Goal: Task Accomplishment & Management: Use online tool/utility

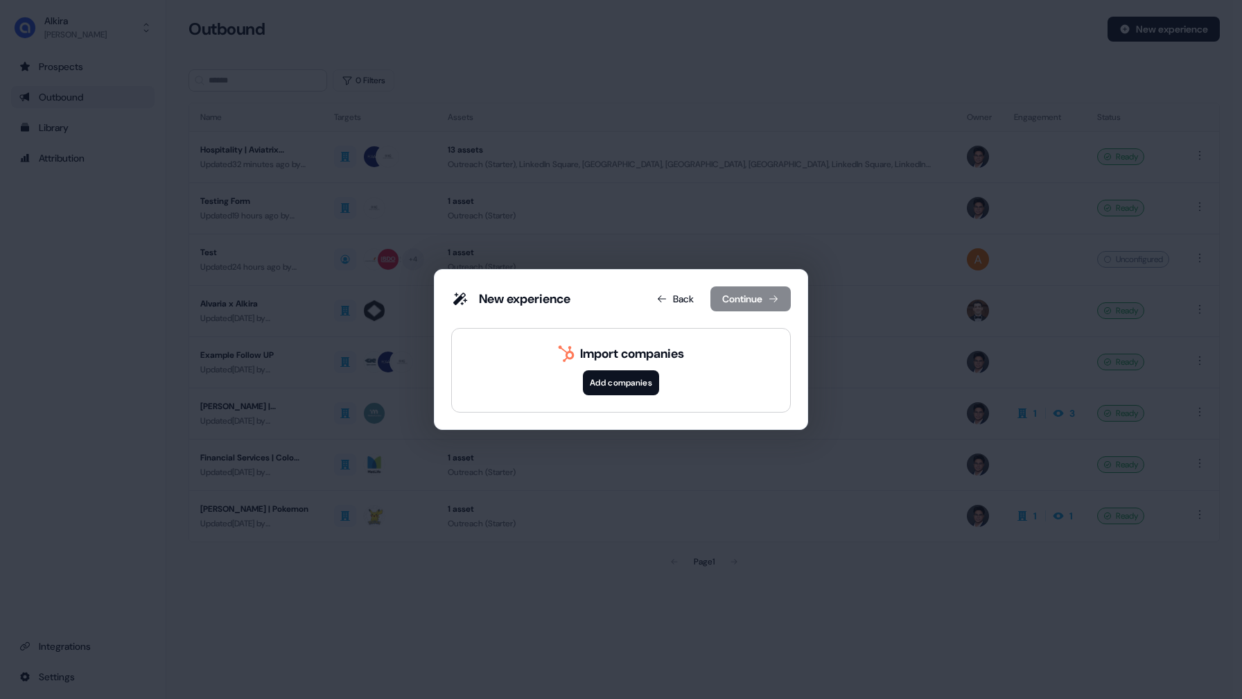
click at [598, 386] on button "Add companies" at bounding box center [621, 382] width 76 height 25
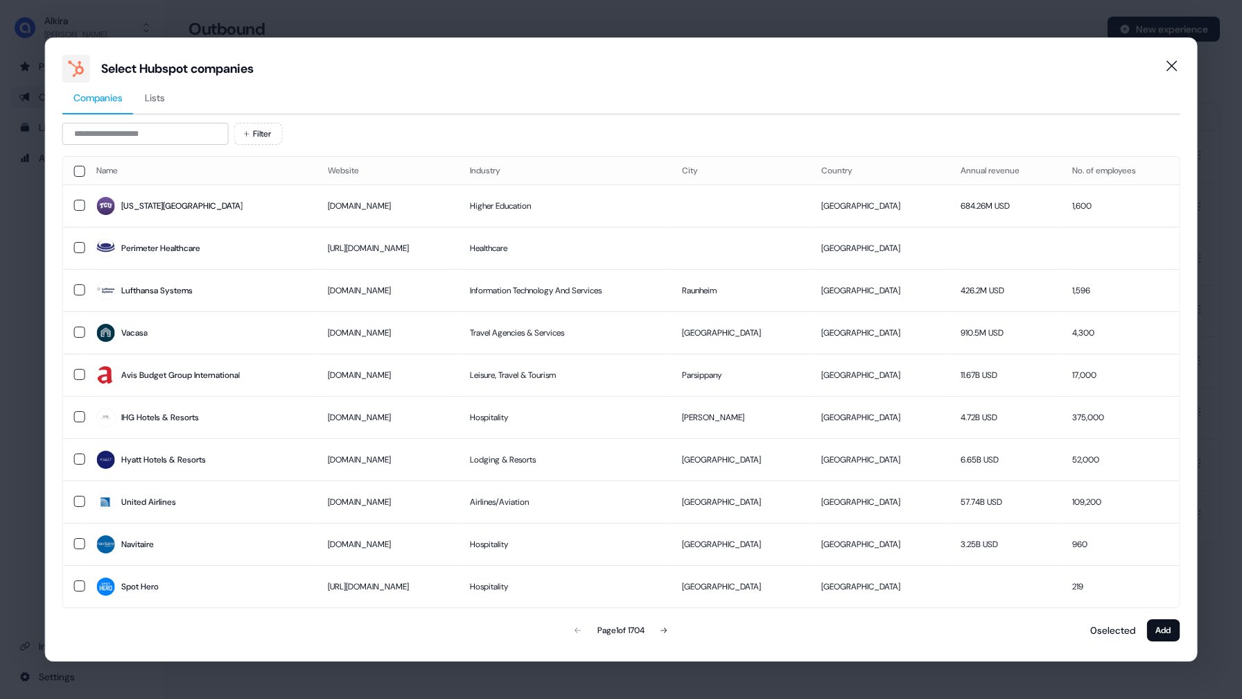
click at [165, 92] on span "Lists" at bounding box center [155, 98] width 20 height 14
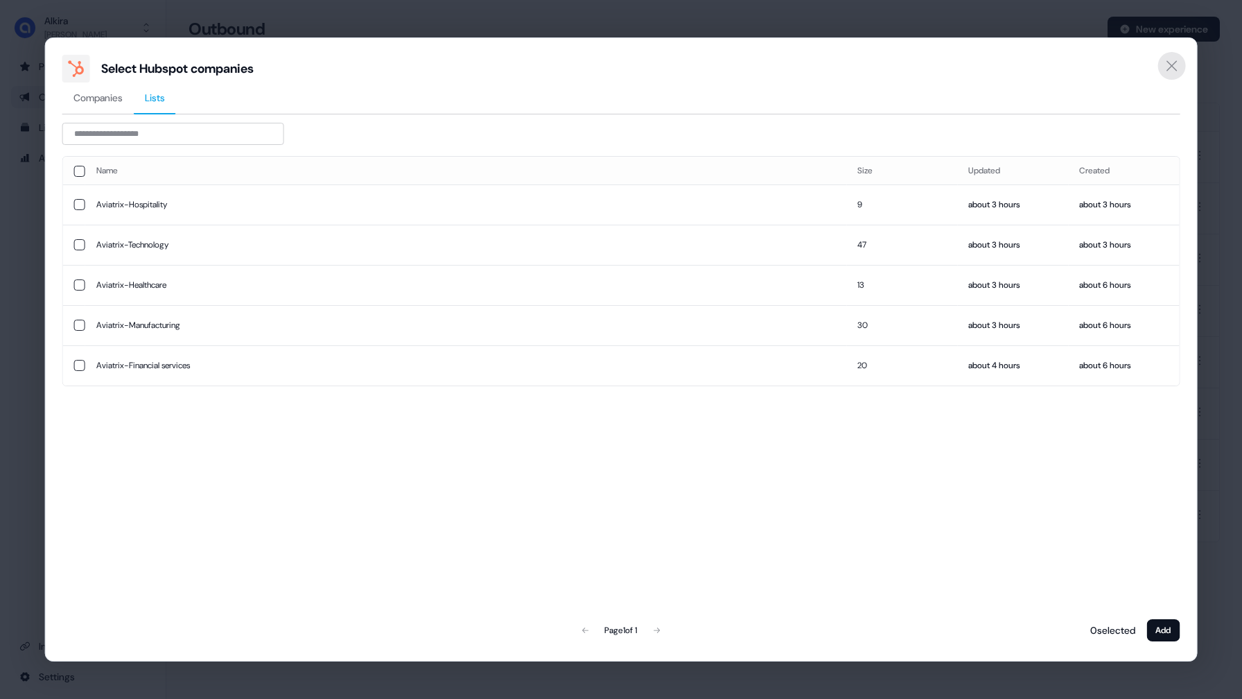
click at [1174, 67] on icon "Close" at bounding box center [1171, 66] width 17 height 17
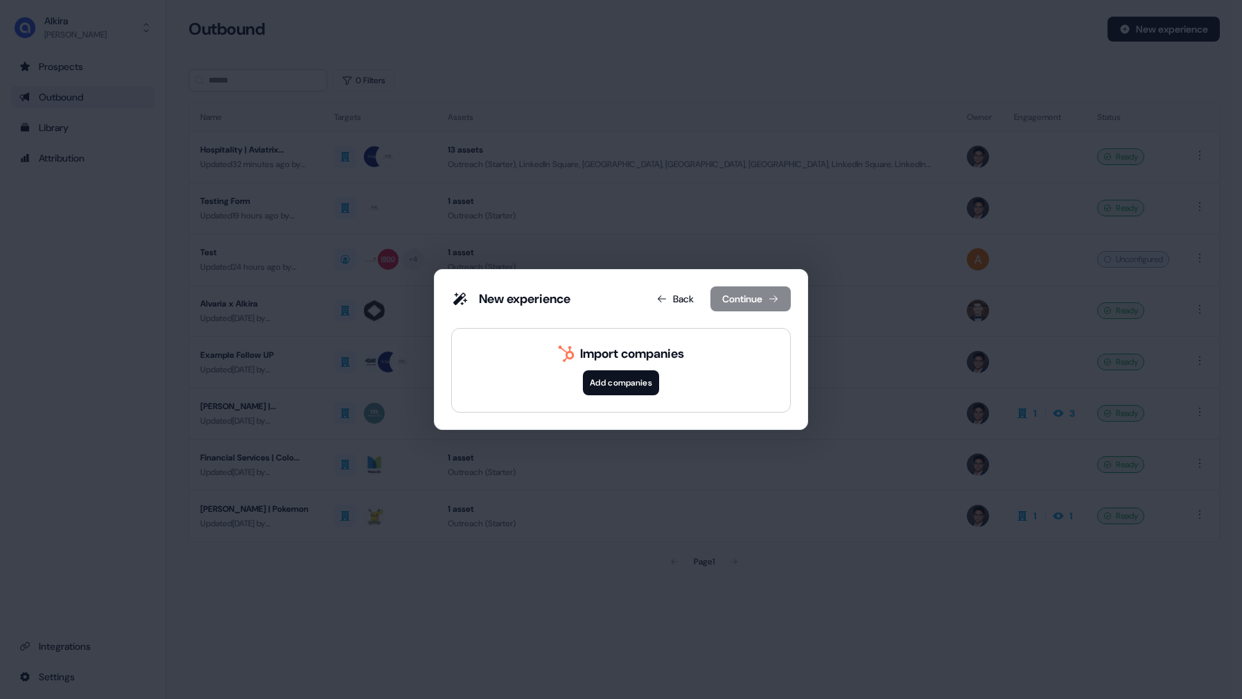
click at [780, 112] on div "New experience Back Continue Import companies Add companies" at bounding box center [621, 349] width 1242 height 699
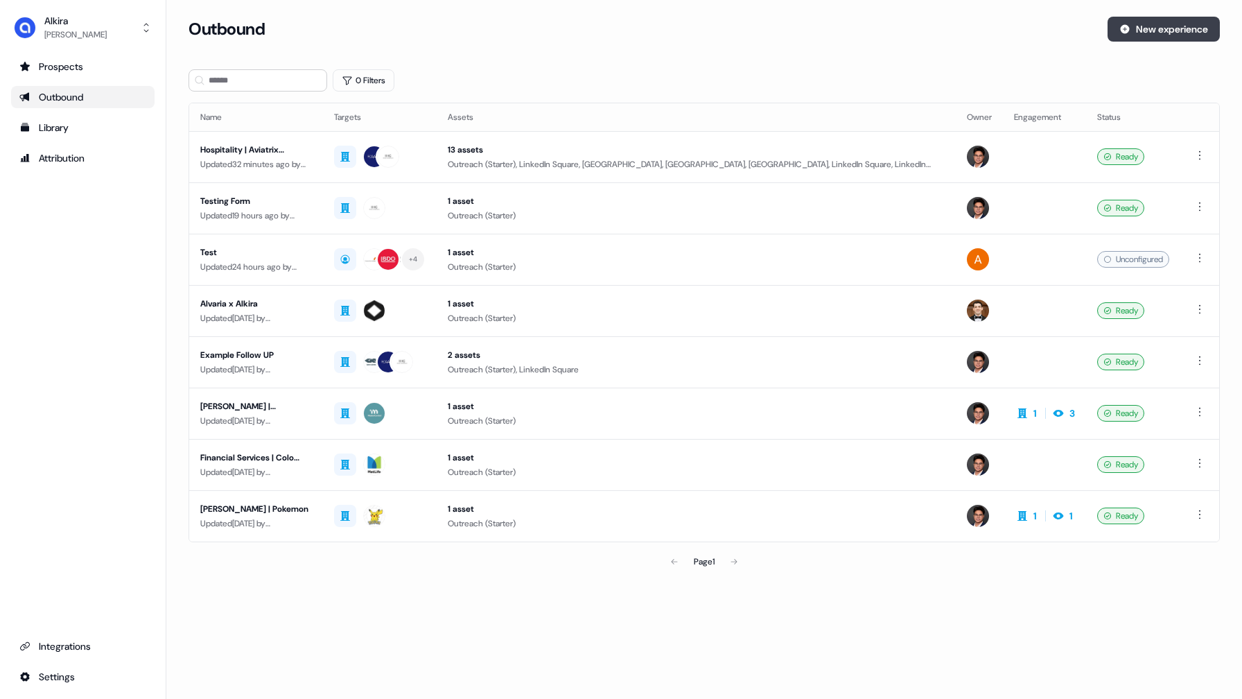
click at [1153, 28] on button "New experience" at bounding box center [1164, 29] width 112 height 25
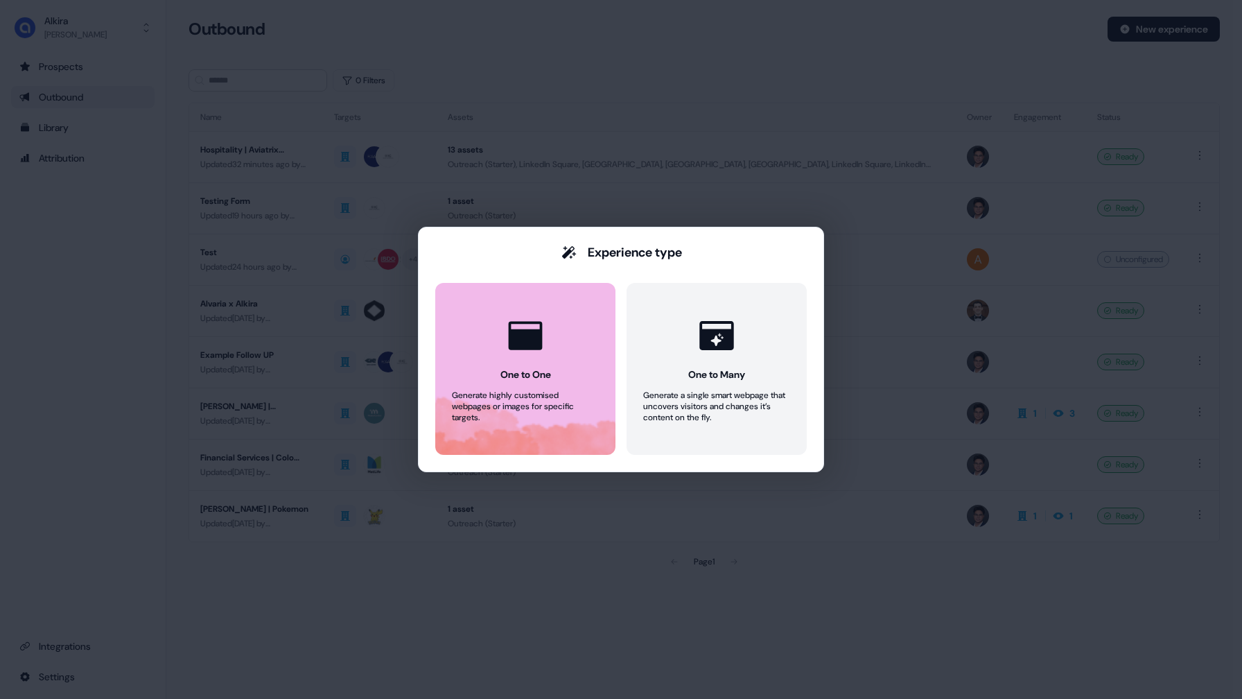
click at [559, 401] on div "Generate highly customised webpages or images for specific targets." at bounding box center [525, 406] width 147 height 33
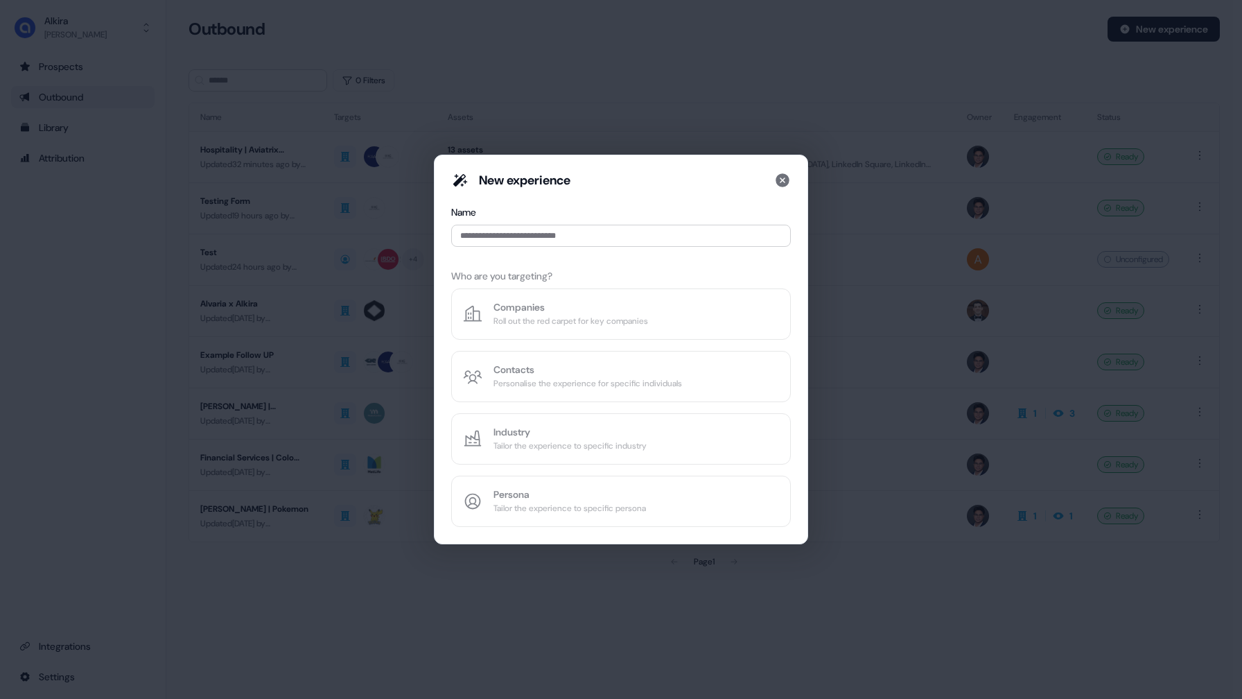
click at [550, 326] on div "New experience Name Who are you targeting? Companies Roll out the red carpet fo…" at bounding box center [621, 349] width 340 height 355
click at [540, 311] on div "New experience Name Who are you targeting? Companies Roll out the red carpet fo…" at bounding box center [621, 349] width 340 height 355
click at [489, 317] on div "New experience Name Who are you targeting? Companies Roll out the red carpet fo…" at bounding box center [621, 349] width 340 height 355
click at [533, 317] on div "New experience Name Who are you targeting? Companies Roll out the red carpet fo…" at bounding box center [621, 349] width 340 height 355
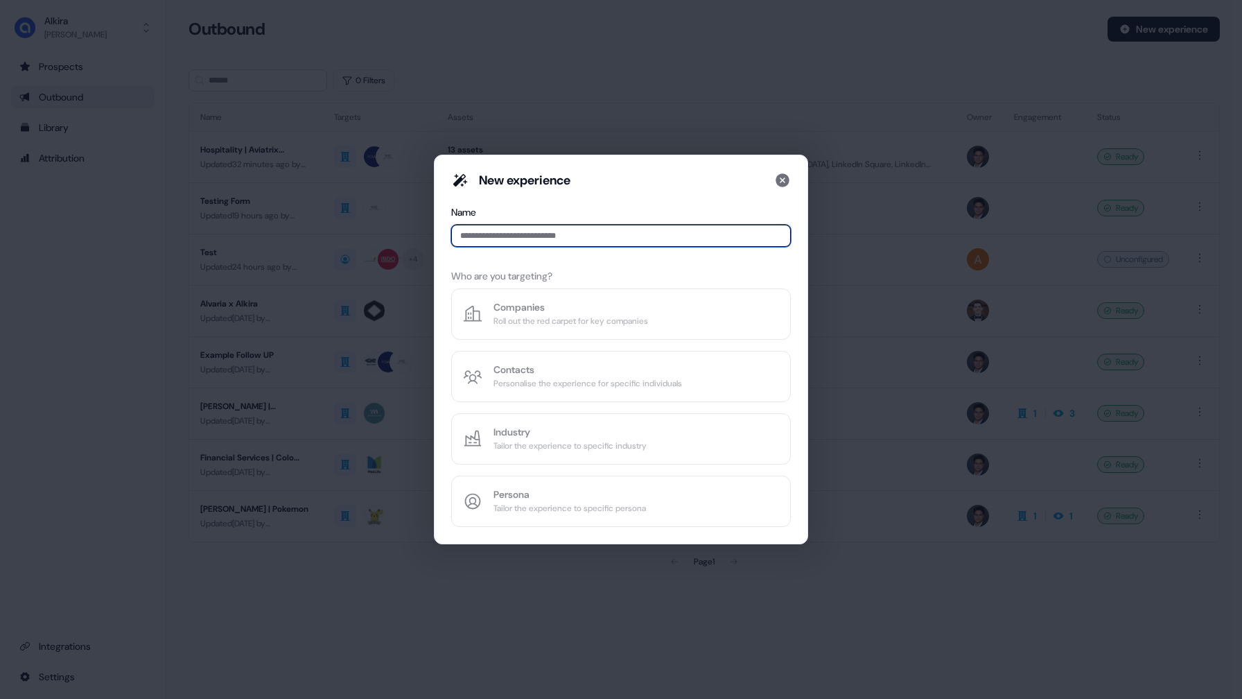
click at [536, 234] on input at bounding box center [621, 236] width 340 height 22
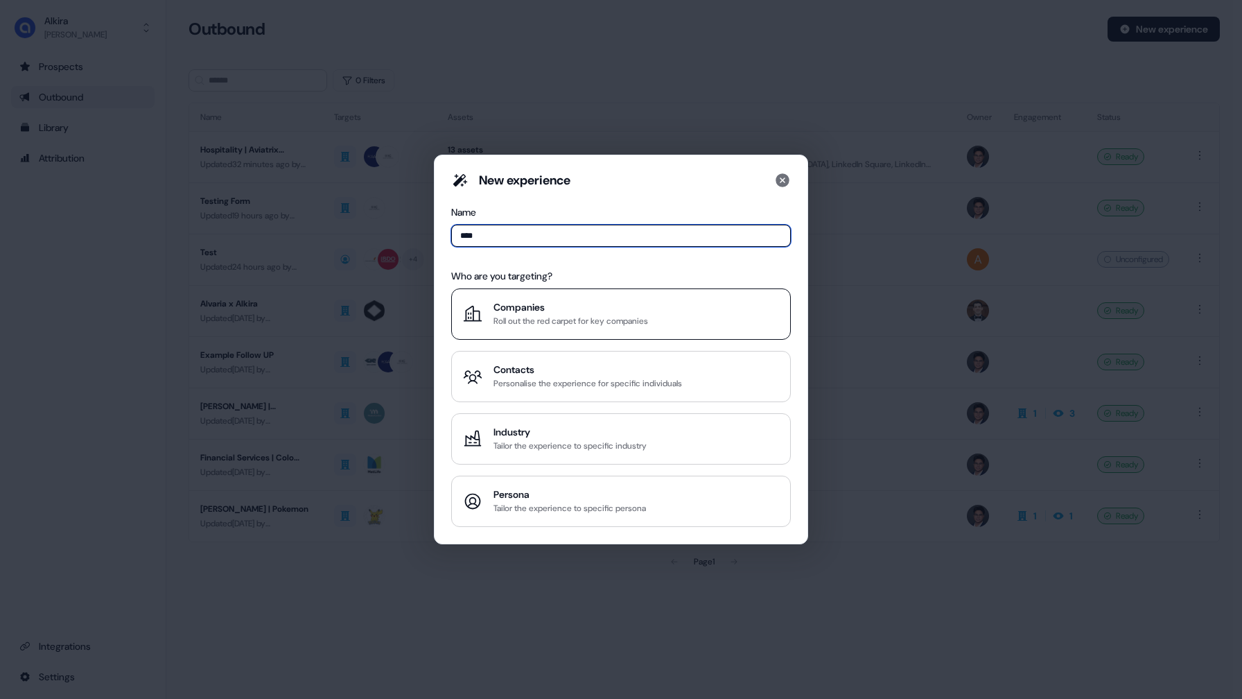
type input "****"
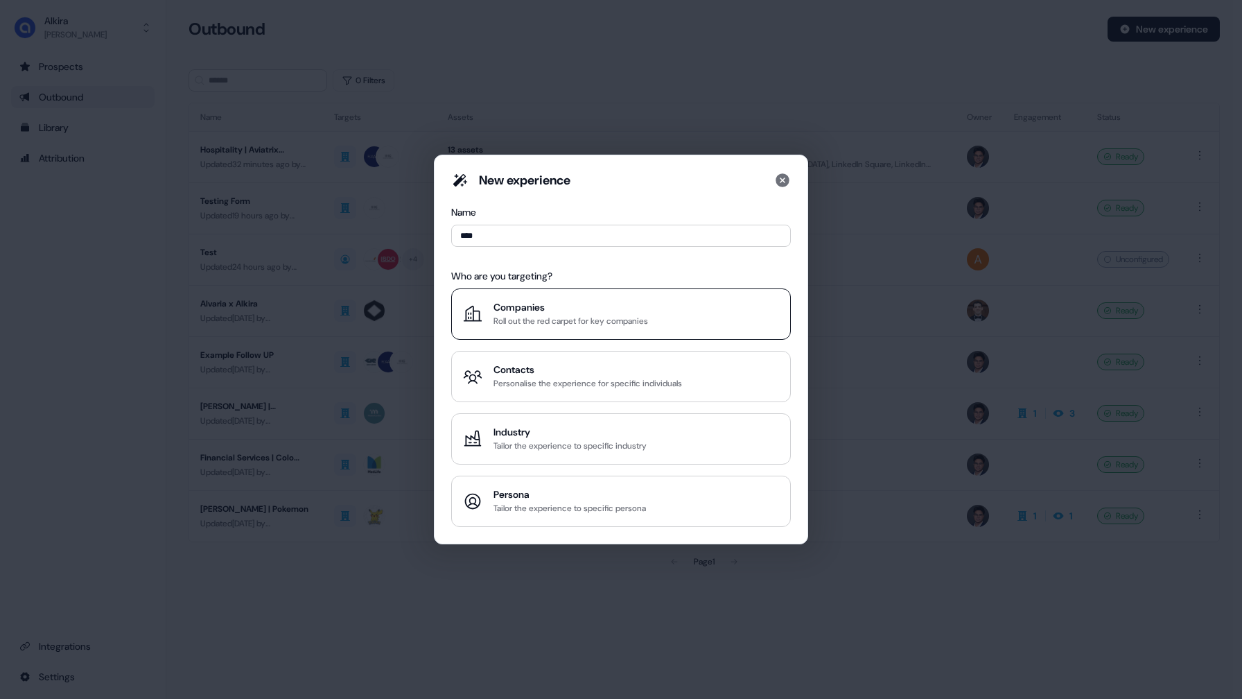
click at [592, 298] on button "Companies Roll out the red carpet for key companies" at bounding box center [621, 313] width 340 height 51
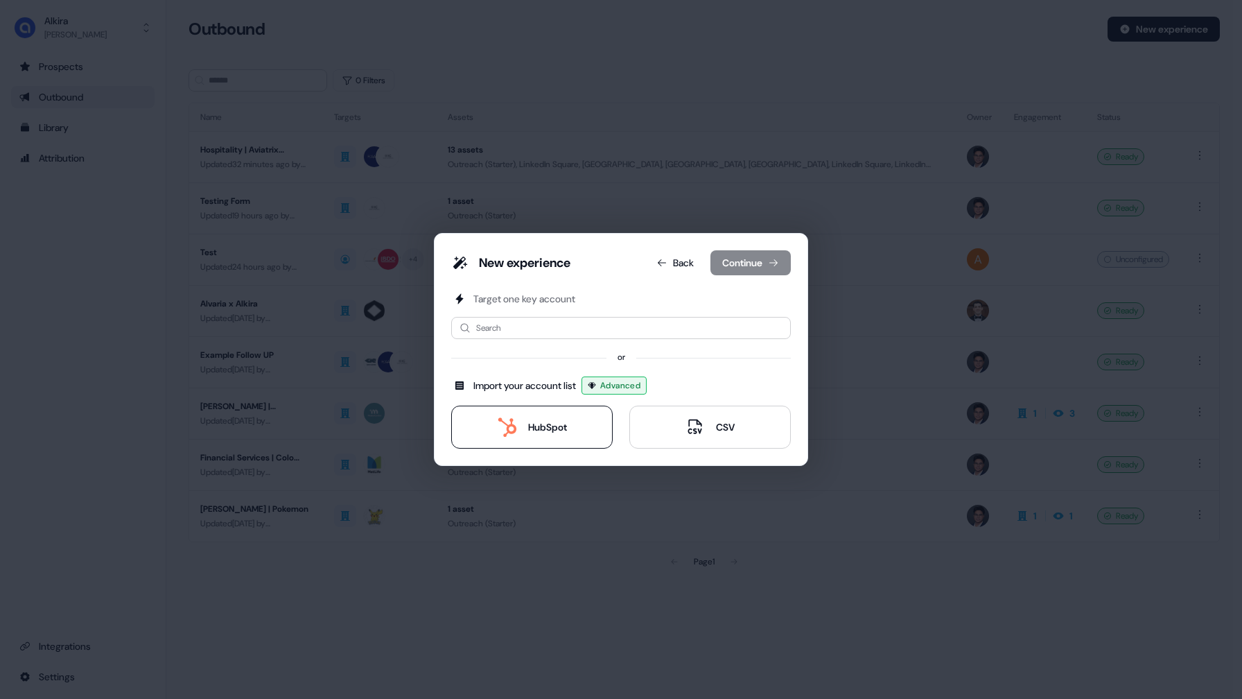
click at [559, 433] on div "HubSpot" at bounding box center [547, 427] width 39 height 14
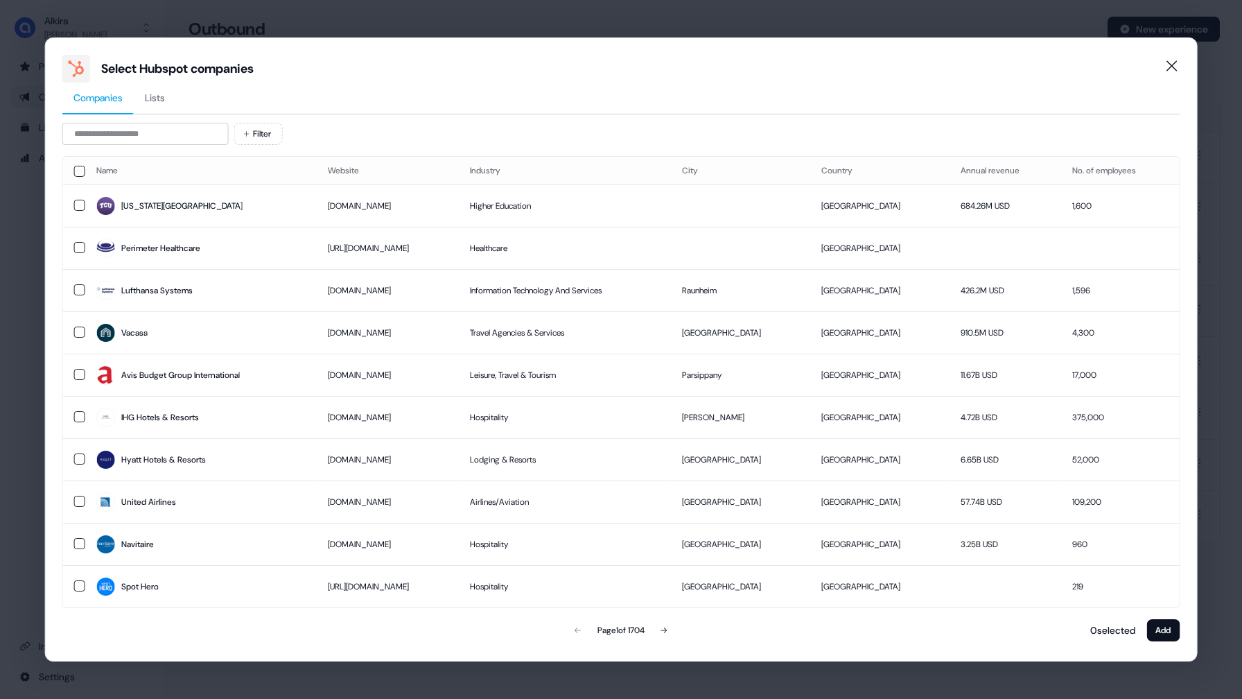
click at [151, 102] on span "Lists" at bounding box center [155, 98] width 20 height 14
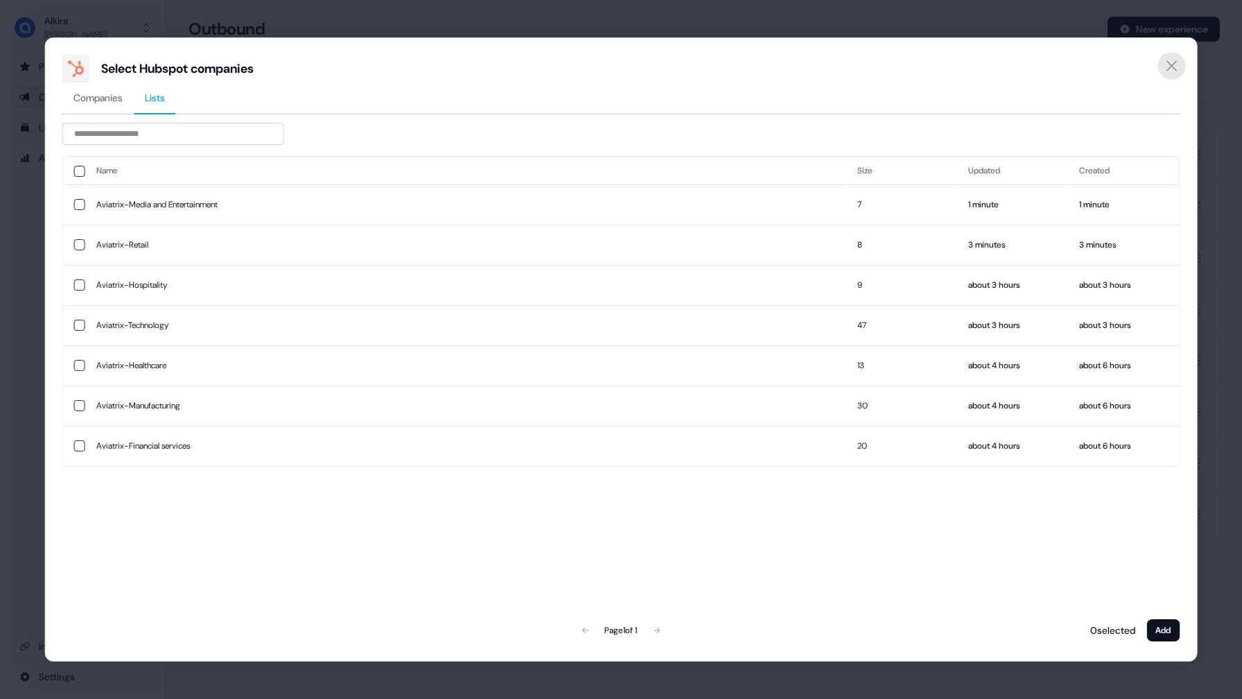
click at [1172, 64] on icon "Close" at bounding box center [1172, 65] width 10 height 10
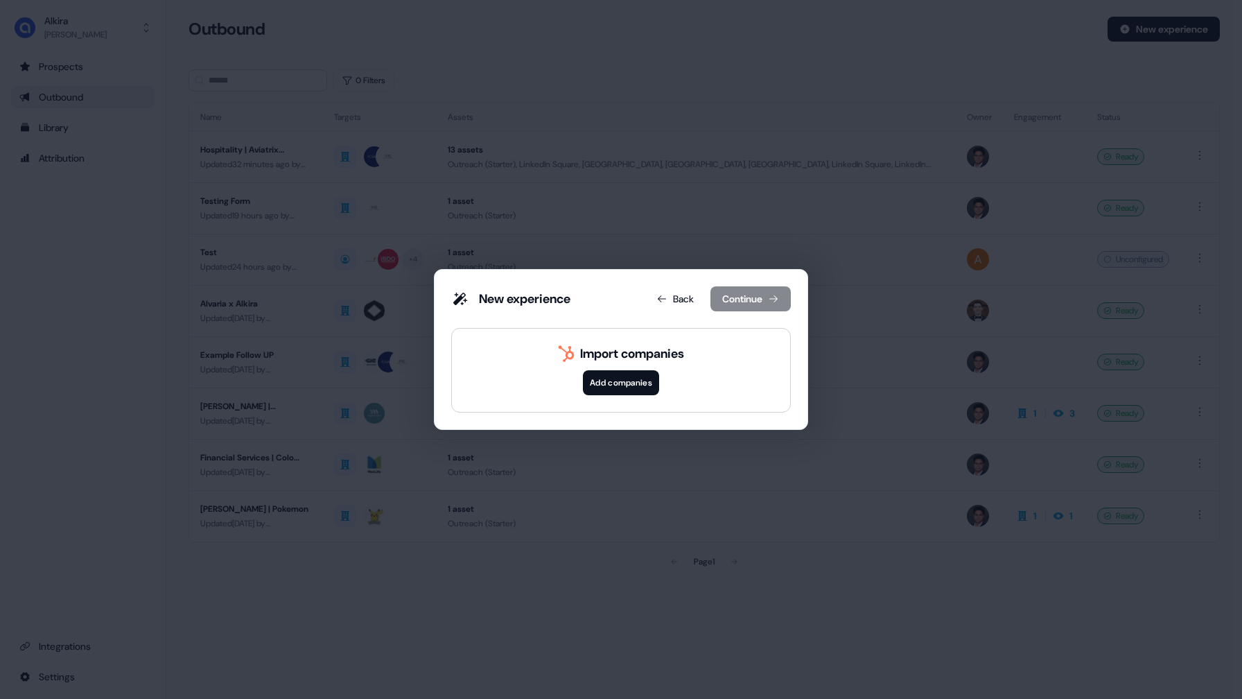
click at [839, 174] on div "New experience Back Continue Import companies Add companies" at bounding box center [621, 349] width 1242 height 699
